Goal: Find specific page/section: Find specific page/section

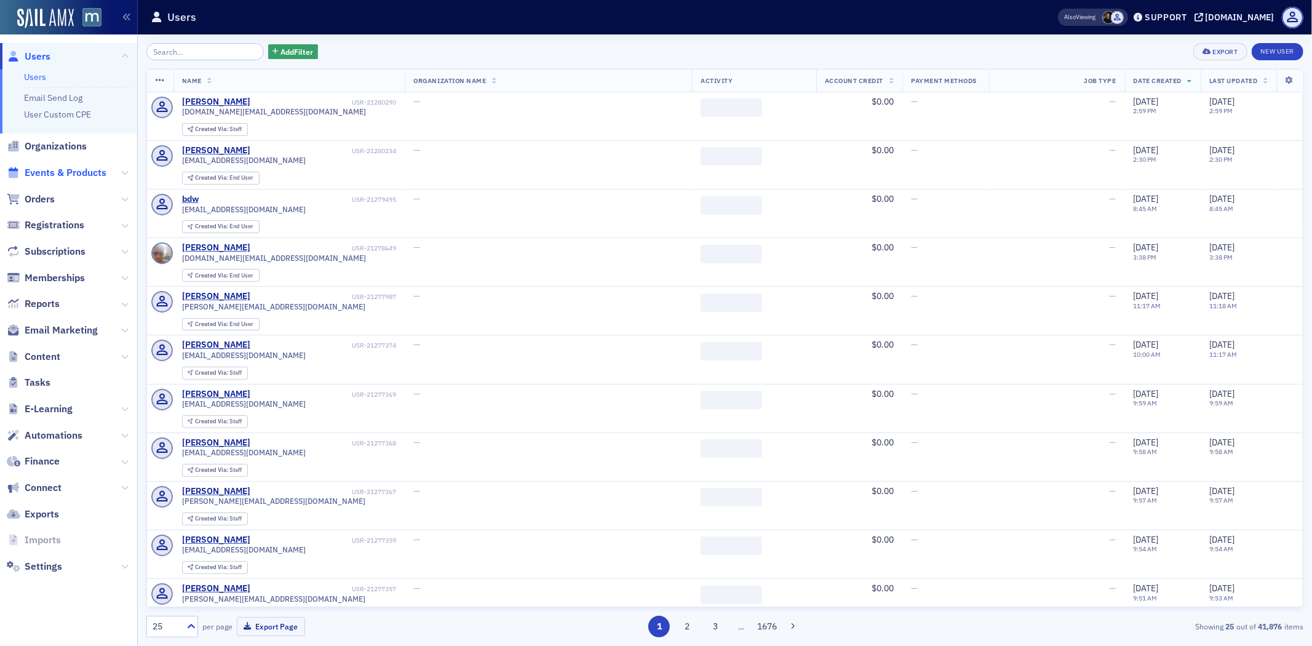
click at [56, 175] on span "Events & Products" at bounding box center [66, 173] width 82 height 14
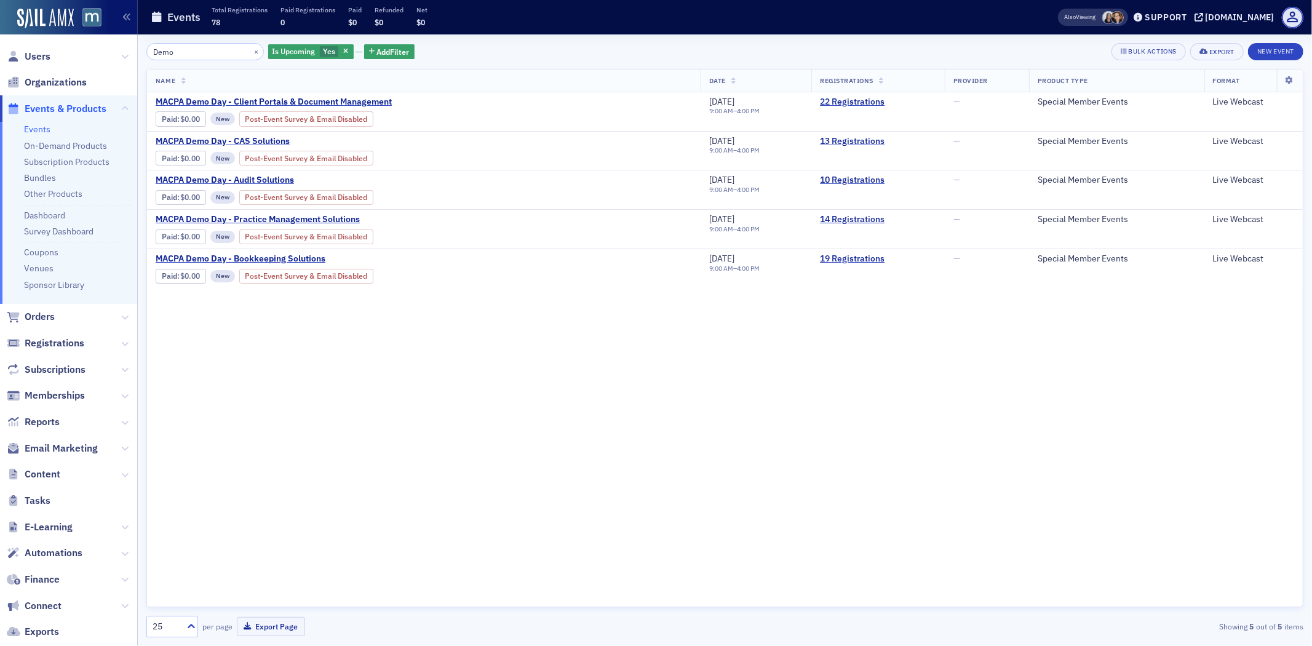
type input "Demo"
